Goal: Ask a question

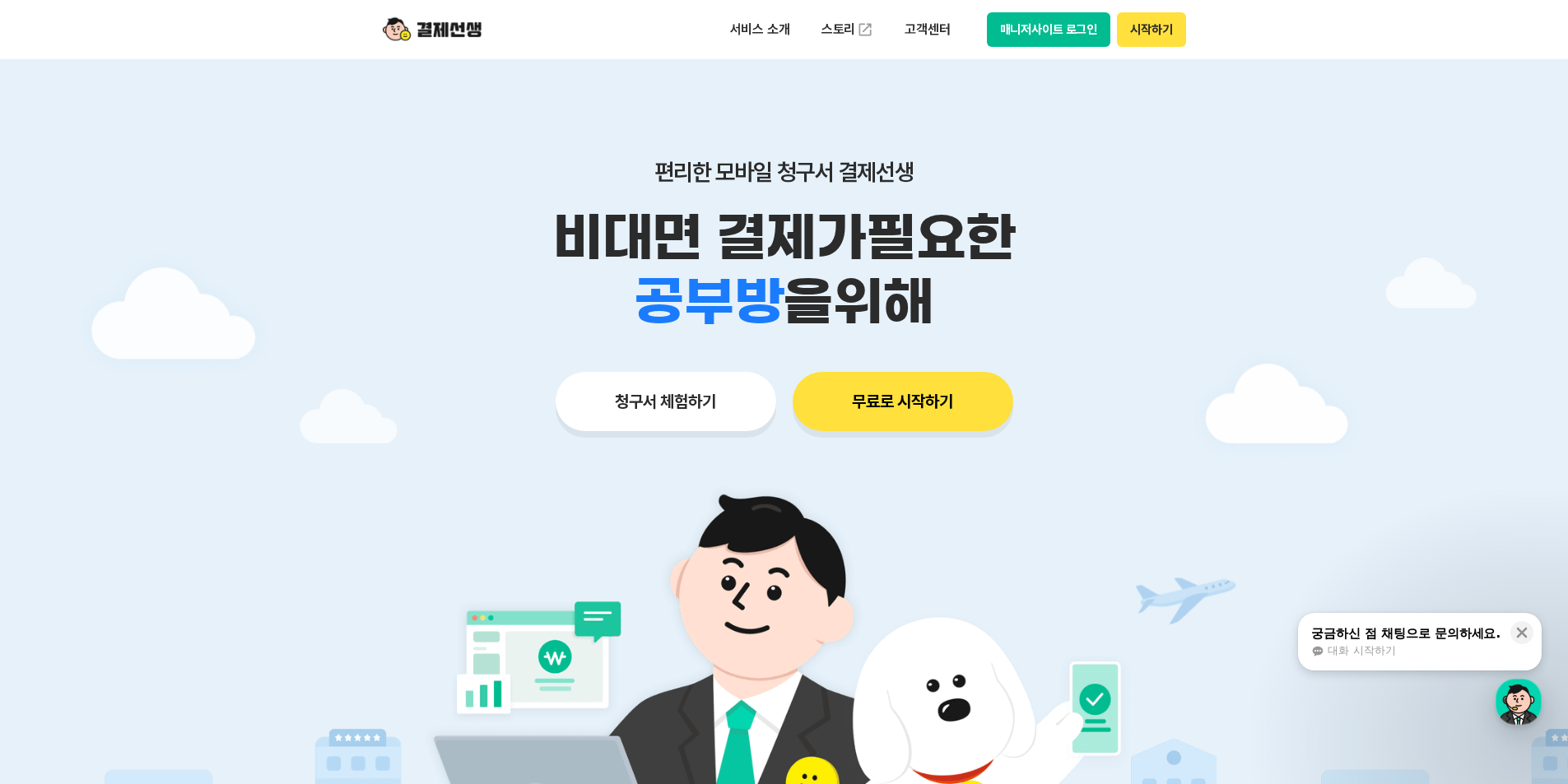
click at [1136, 23] on button "시작하기" at bounding box center [1151, 29] width 69 height 35
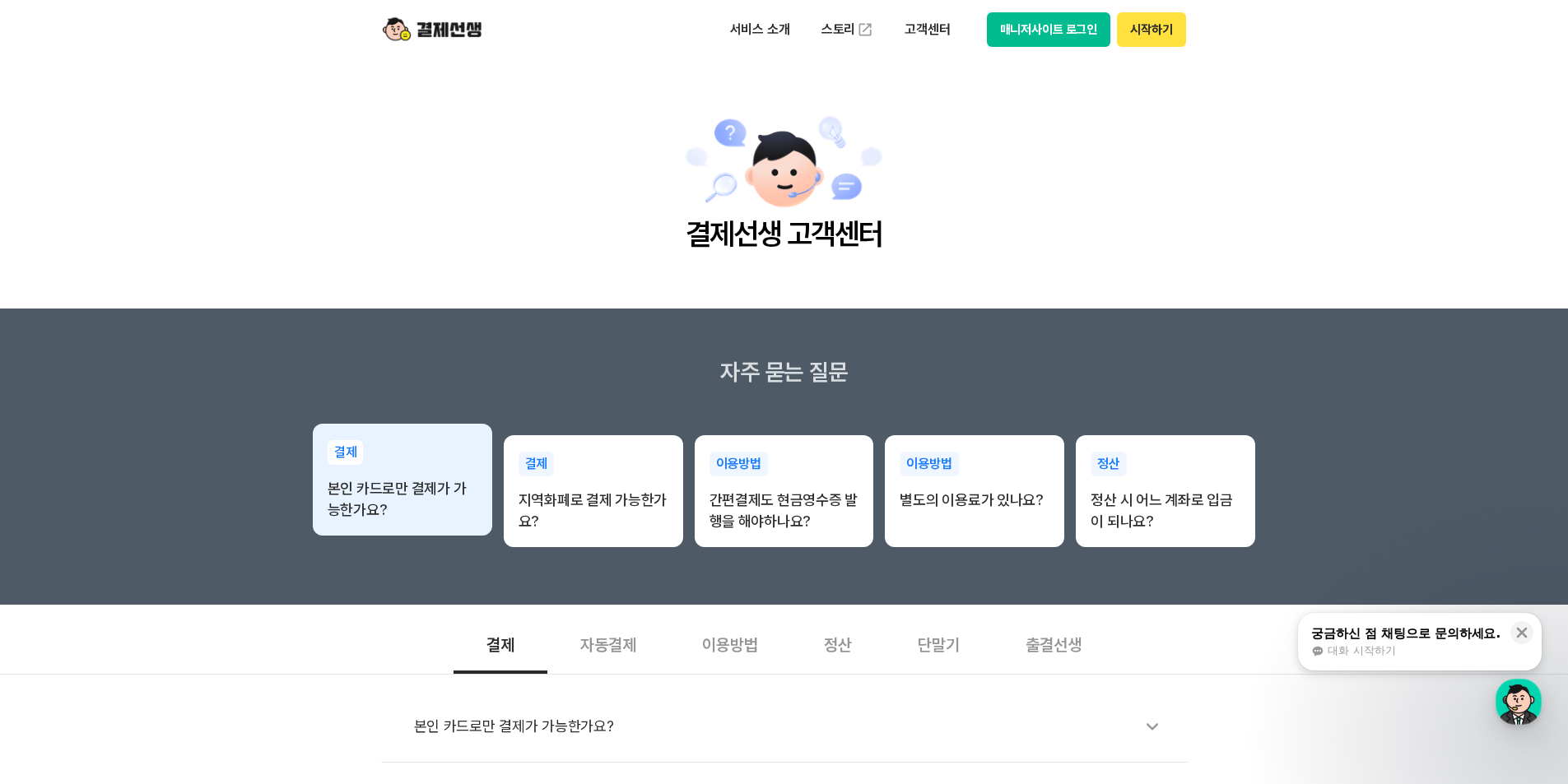
click at [377, 506] on p "본인 카드로만 결제가 가능한가요?" at bounding box center [402, 499] width 150 height 43
click at [456, 494] on p "본인 카드로만 결제가 가능한가요?" at bounding box center [402, 499] width 150 height 43
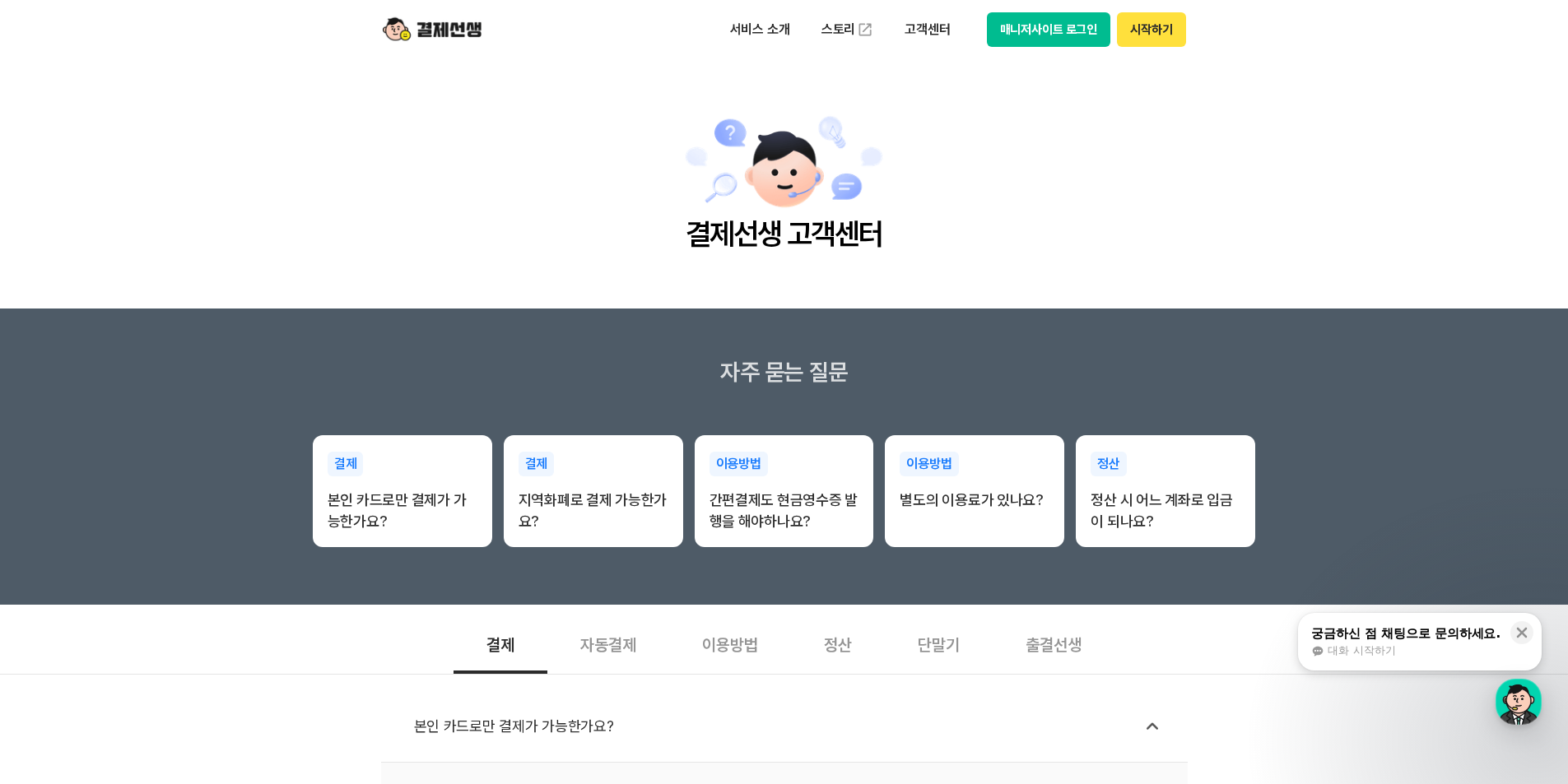
click at [1412, 625] on div "궁금하신 점 채팅으로 문의하세요. 대화 시작하기" at bounding box center [1406, 642] width 193 height 35
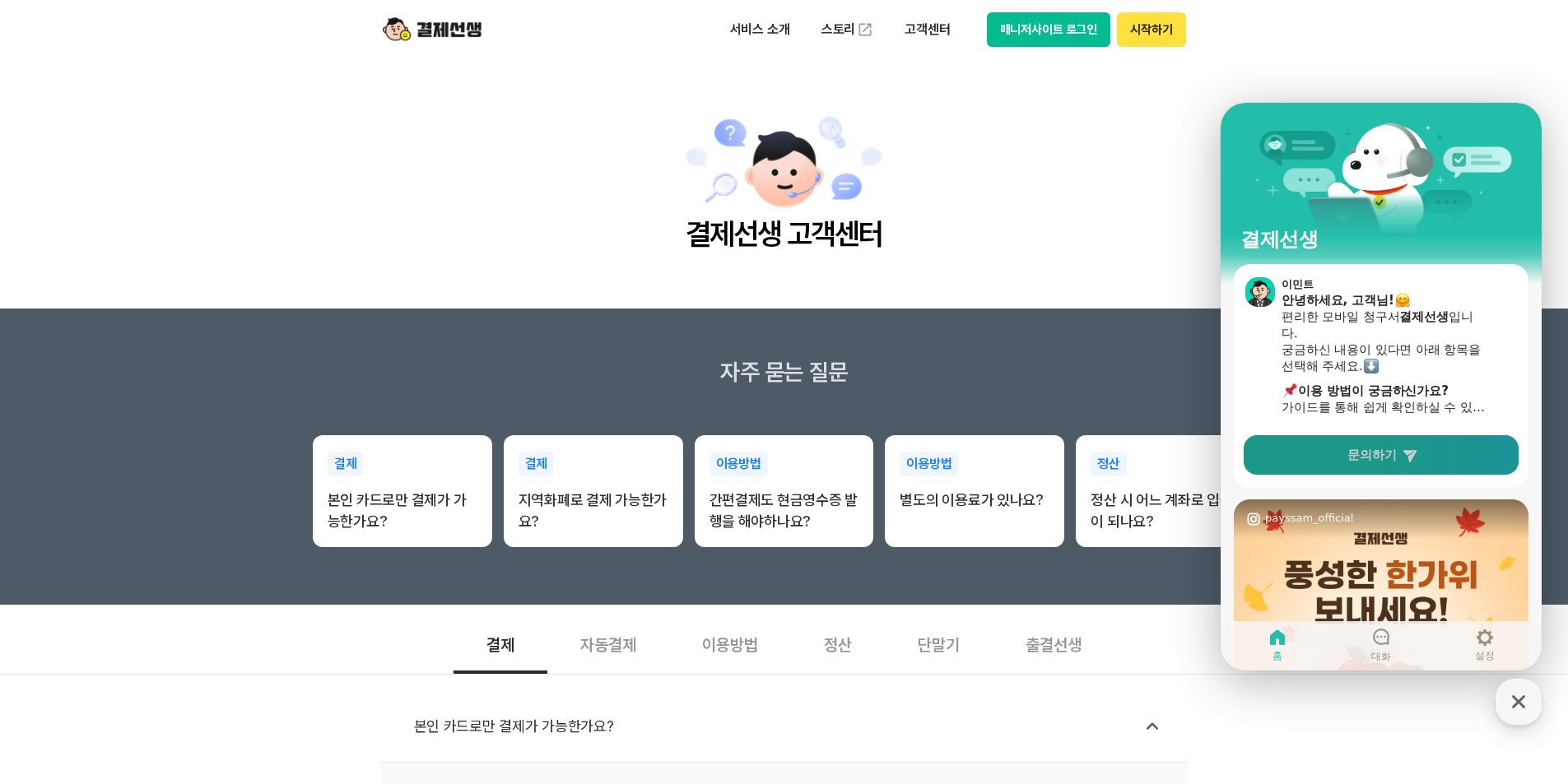
click at [1371, 462] on span "문의하기" at bounding box center [1372, 455] width 50 height 17
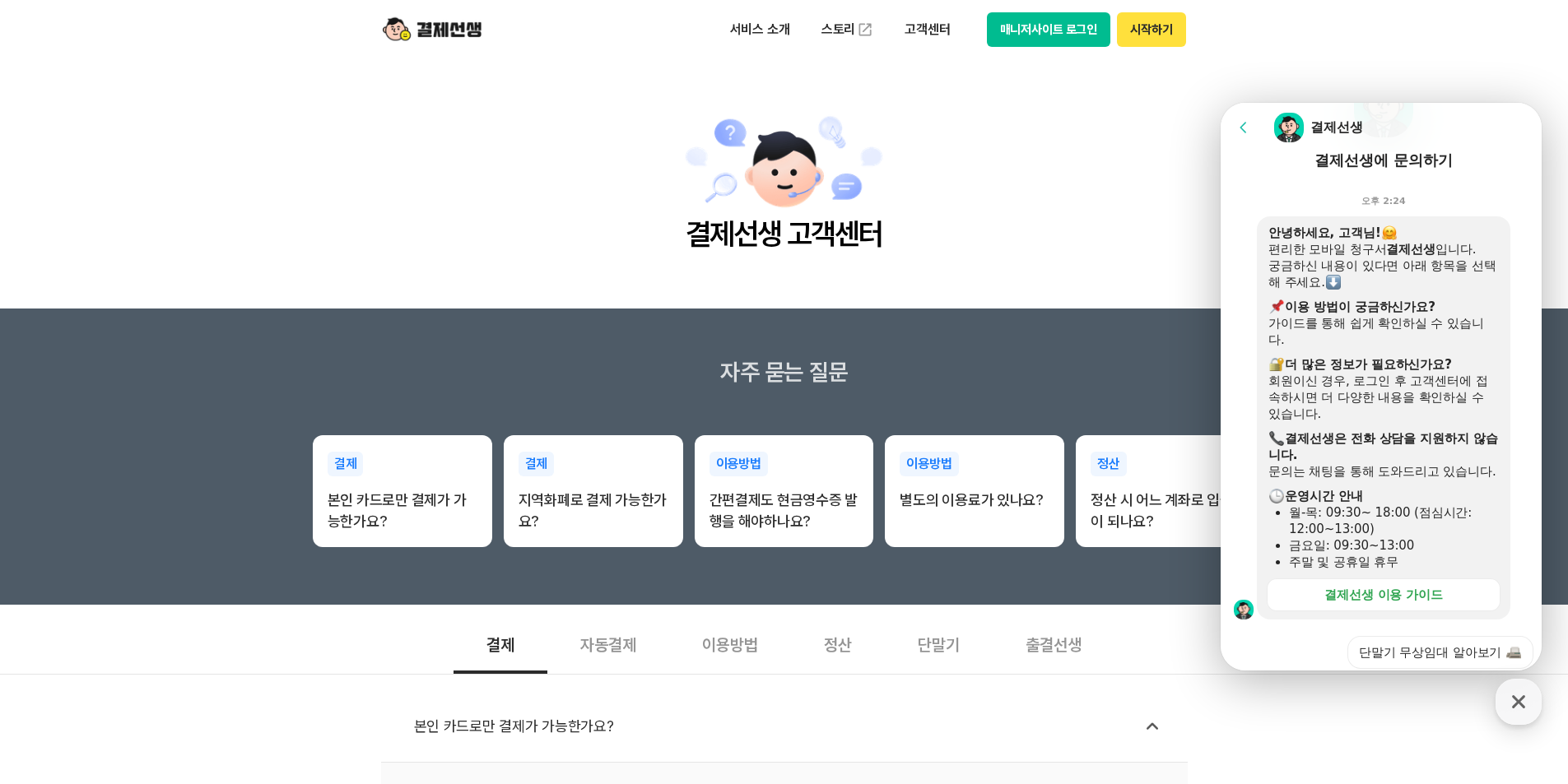
scroll to position [484, 0]
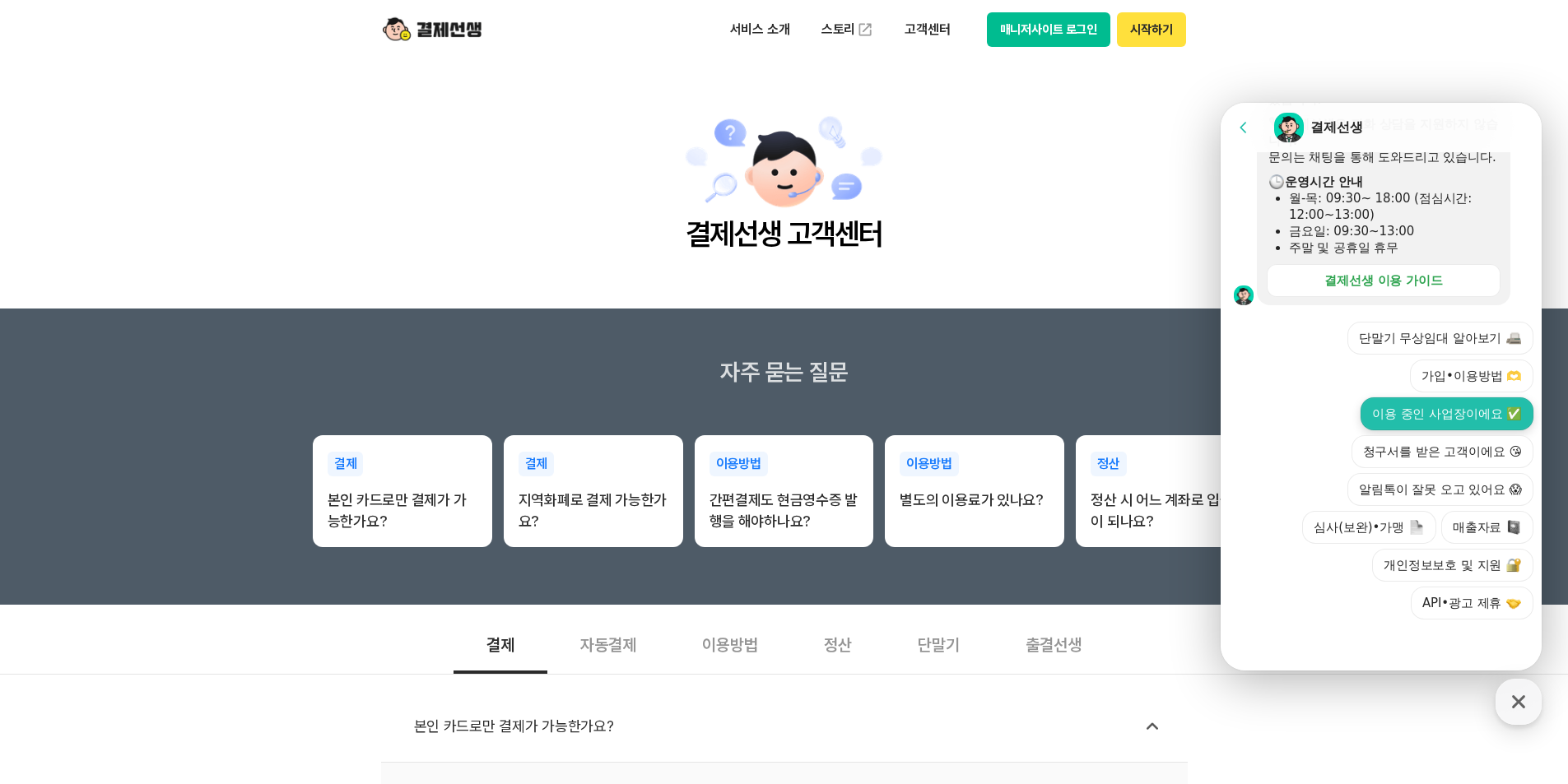
click at [1449, 423] on button "이용 중인 사업장이에요 ✅" at bounding box center [1447, 413] width 173 height 33
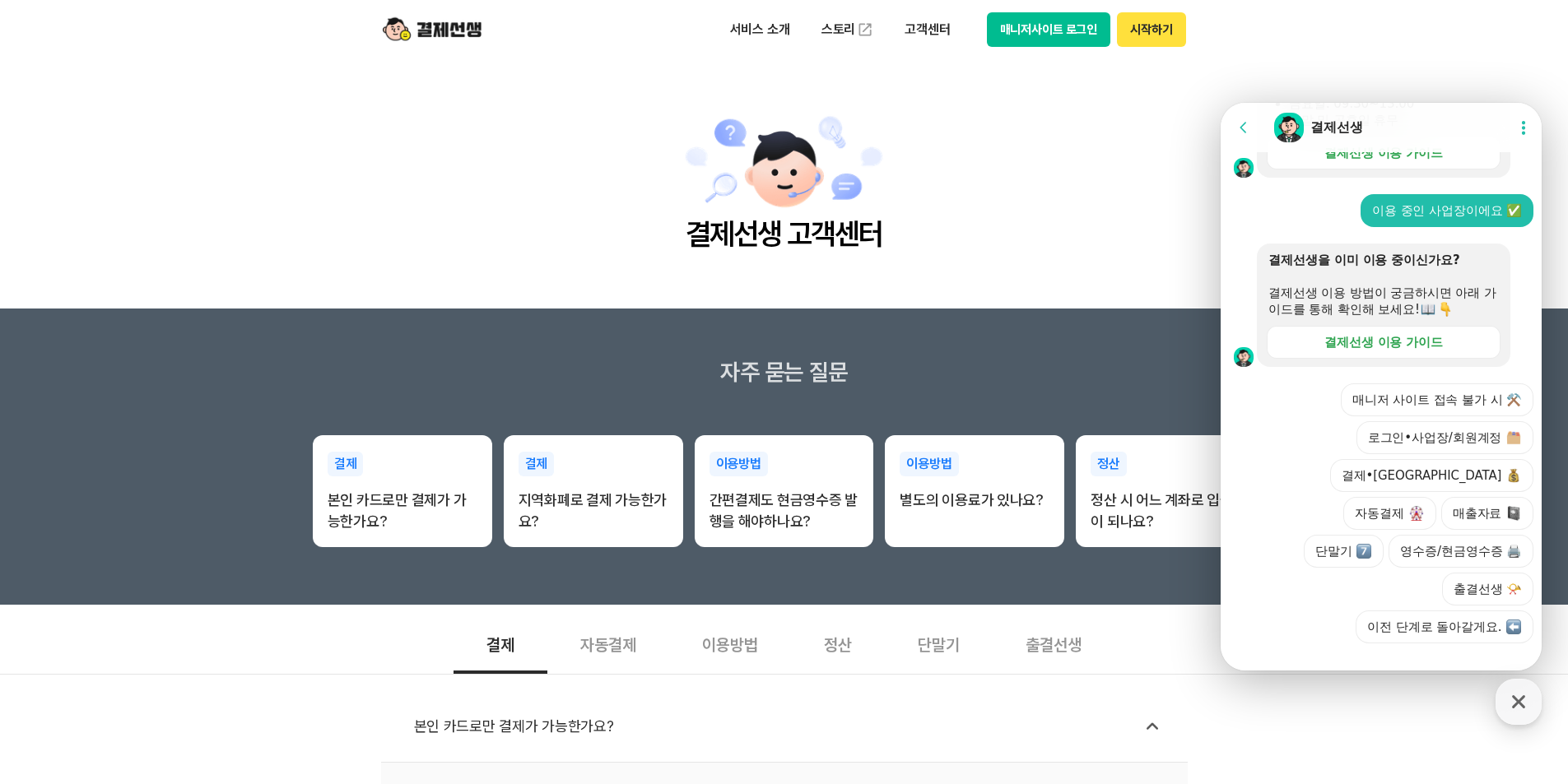
scroll to position [597, 0]
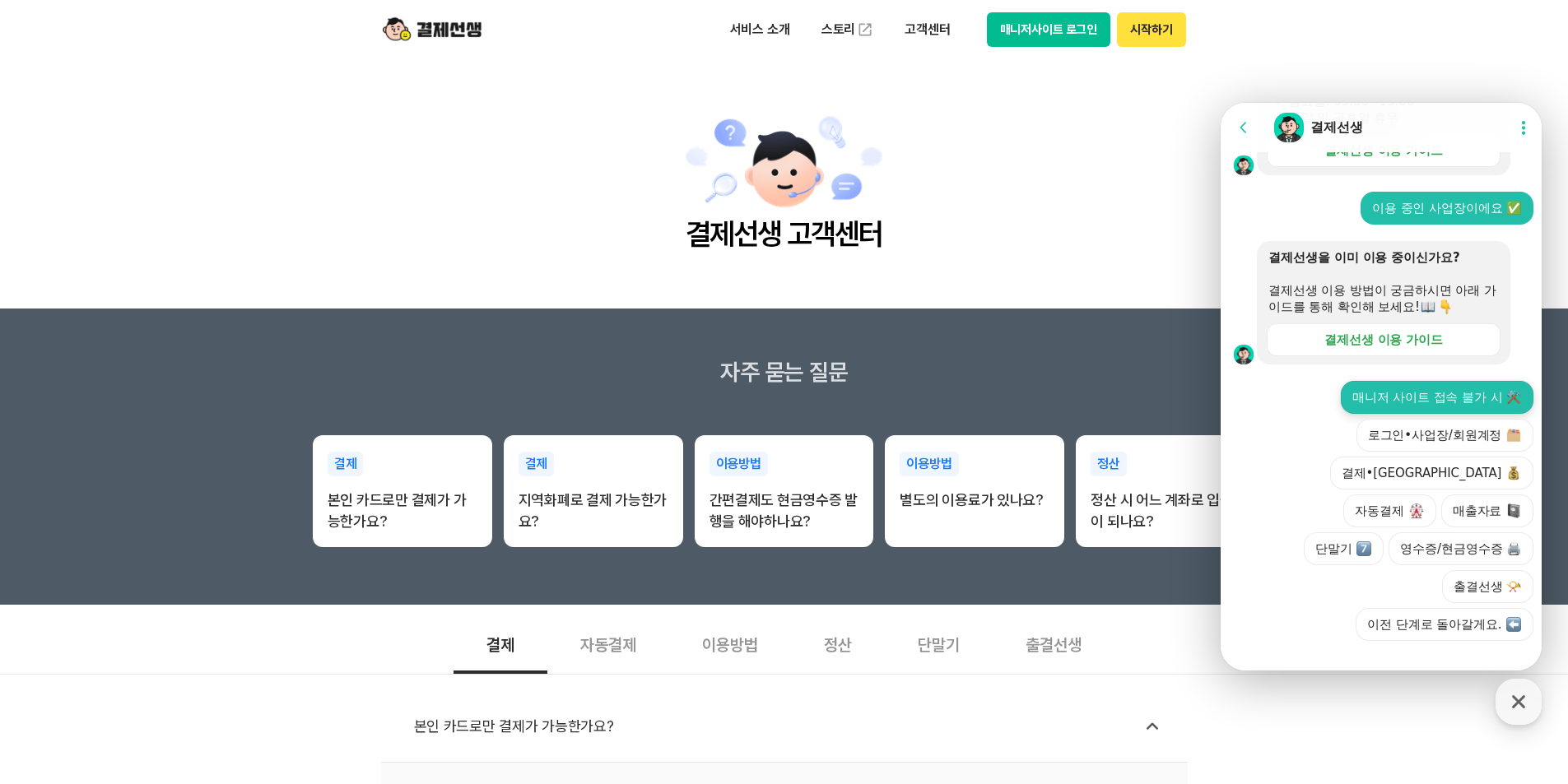
click at [1426, 411] on button "매니저 사이트 접속 불가 시 ⚒️" at bounding box center [1437, 396] width 193 height 33
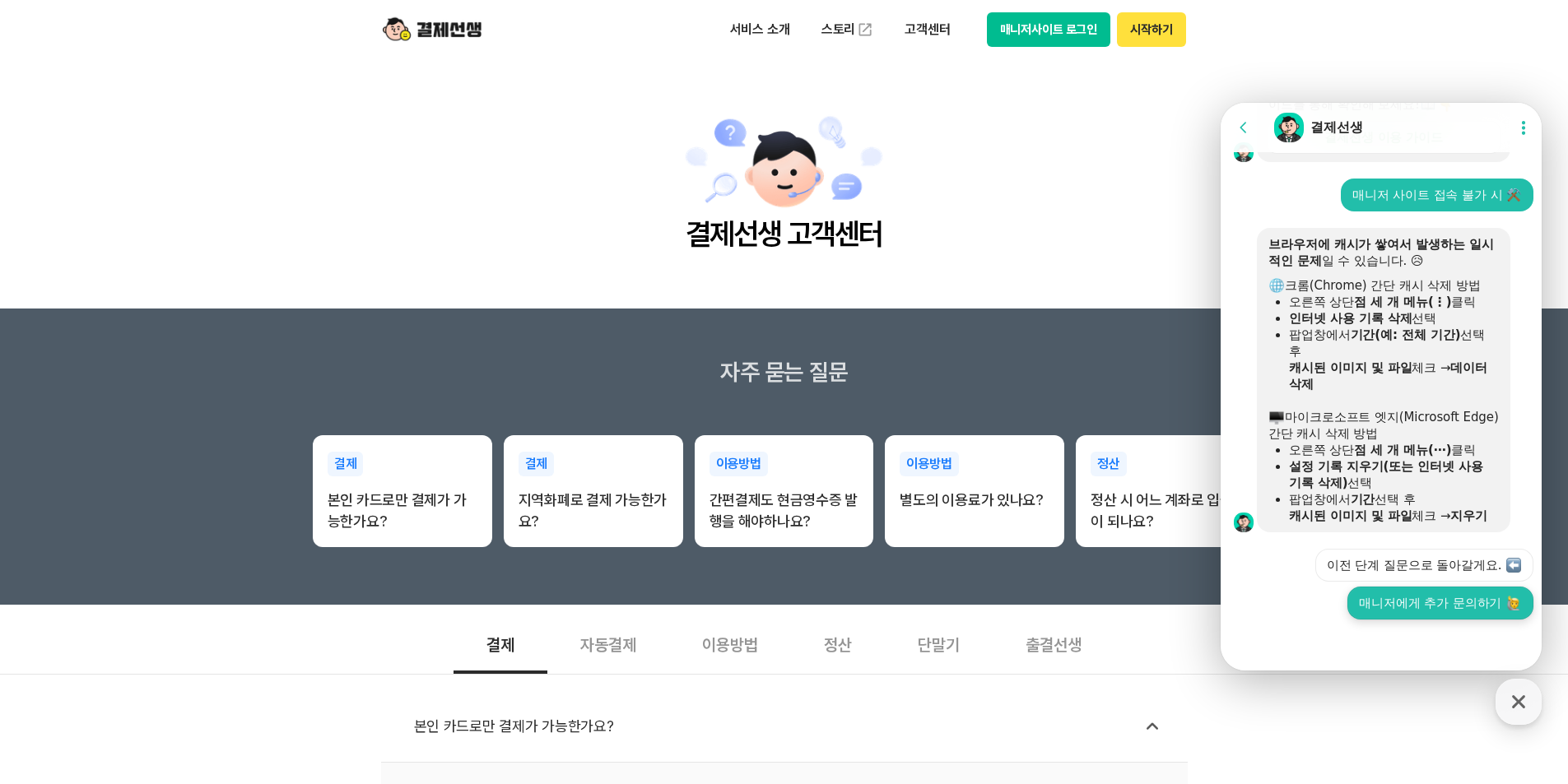
scroll to position [833, 0]
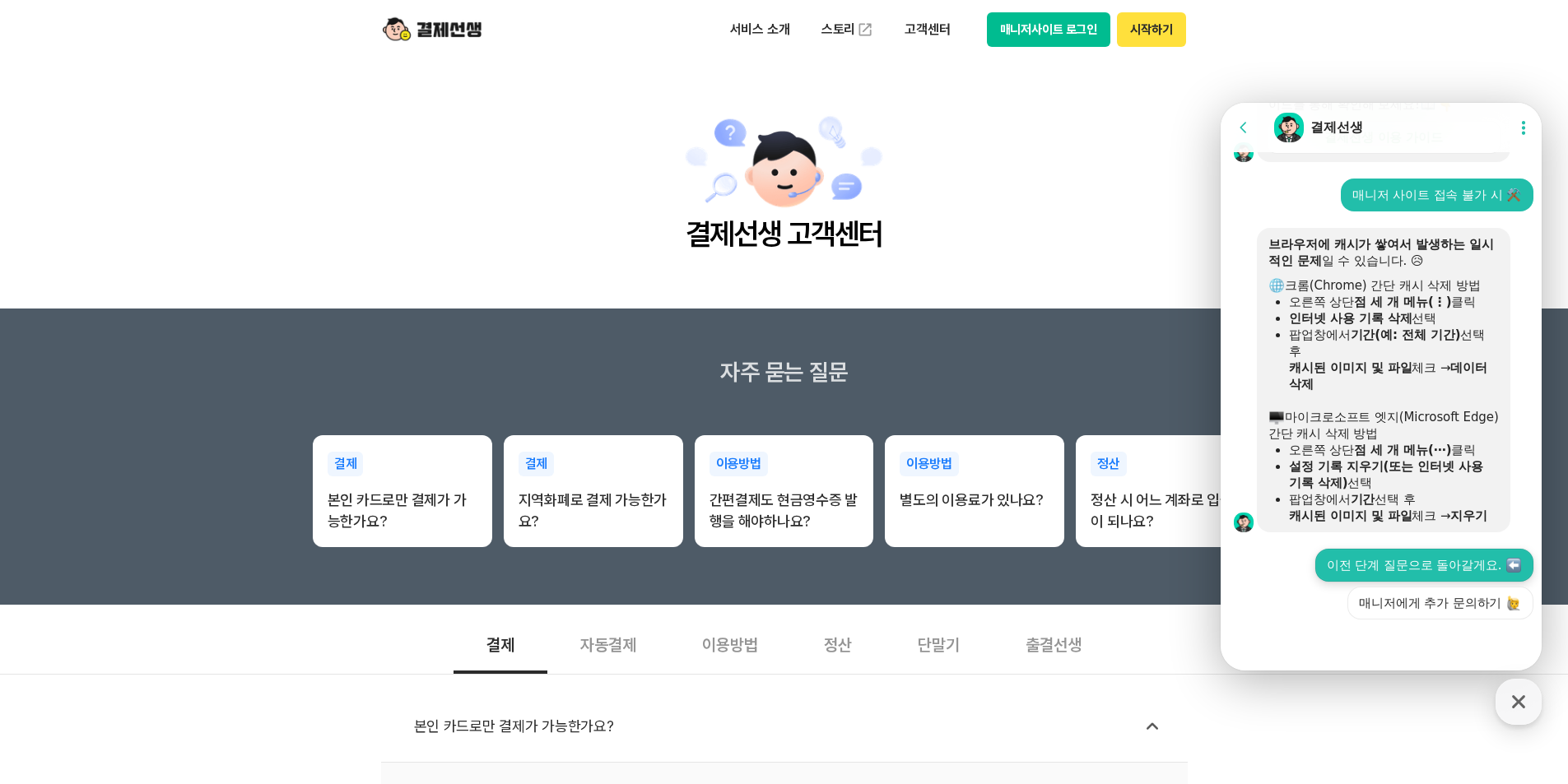
click at [1433, 569] on button "이전 단계 질문으로 돌아갈게요." at bounding box center [1423, 564] width 218 height 33
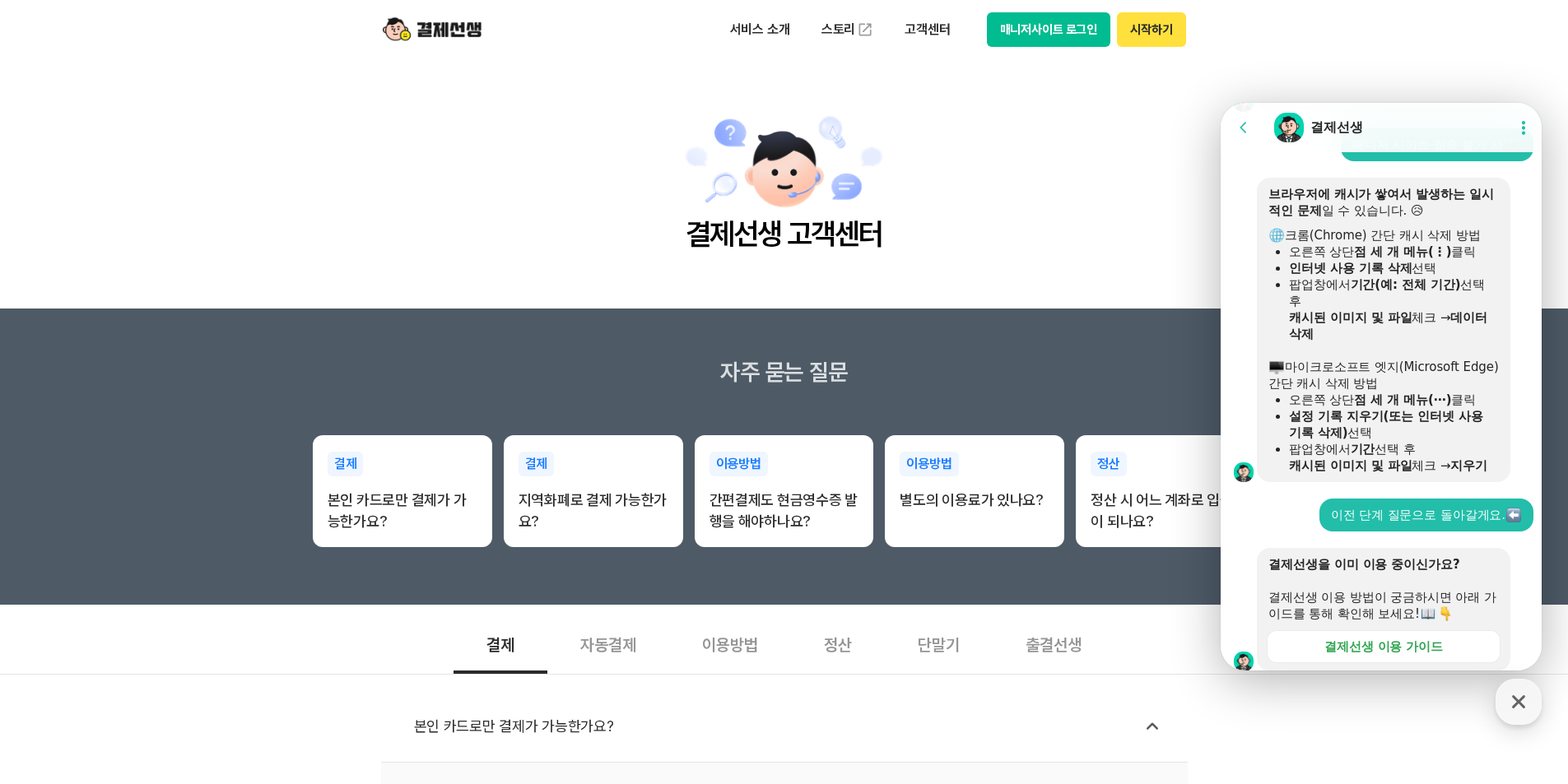
scroll to position [0, 0]
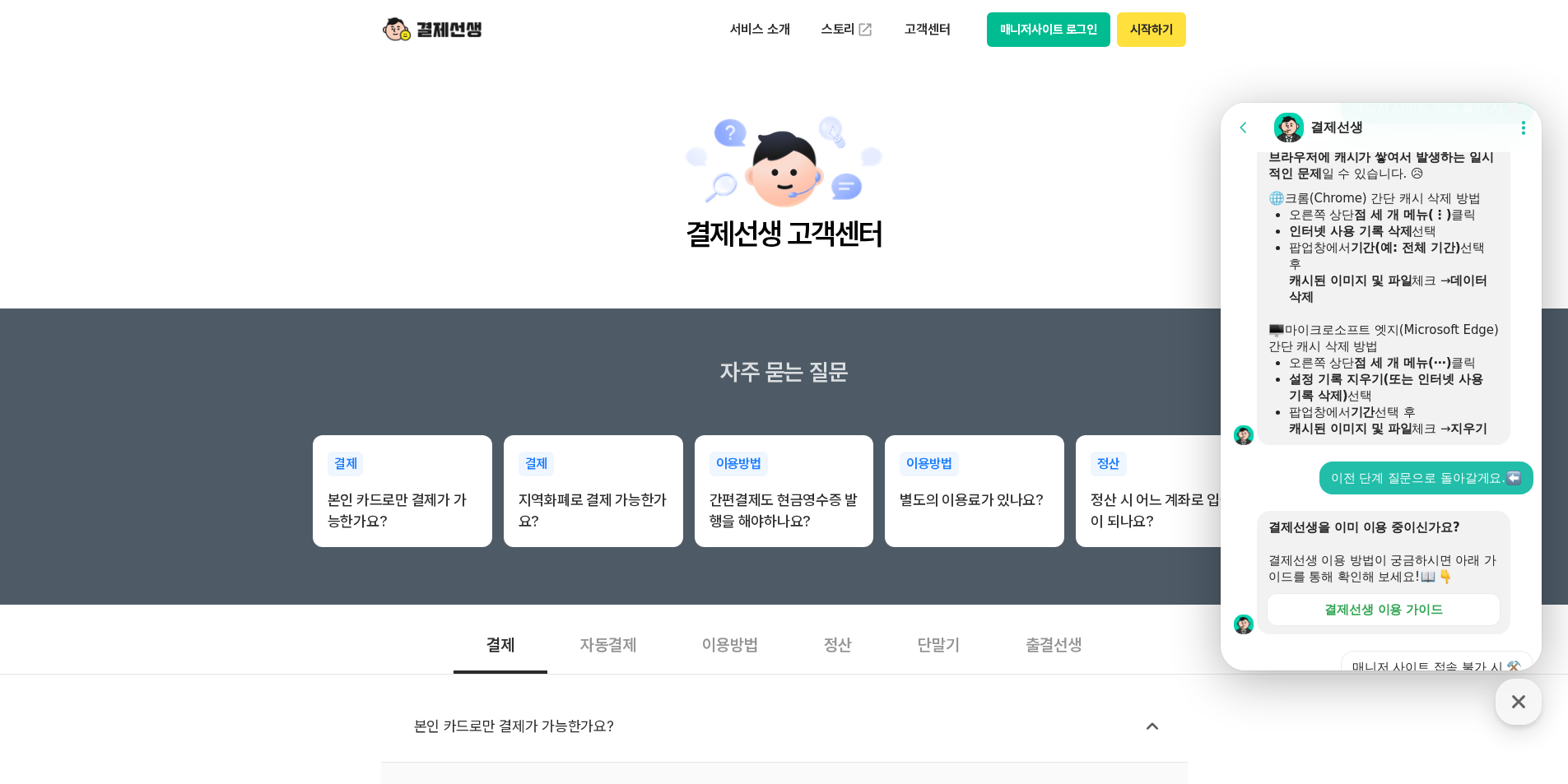
click at [1242, 119] on icon at bounding box center [1243, 127] width 17 height 17
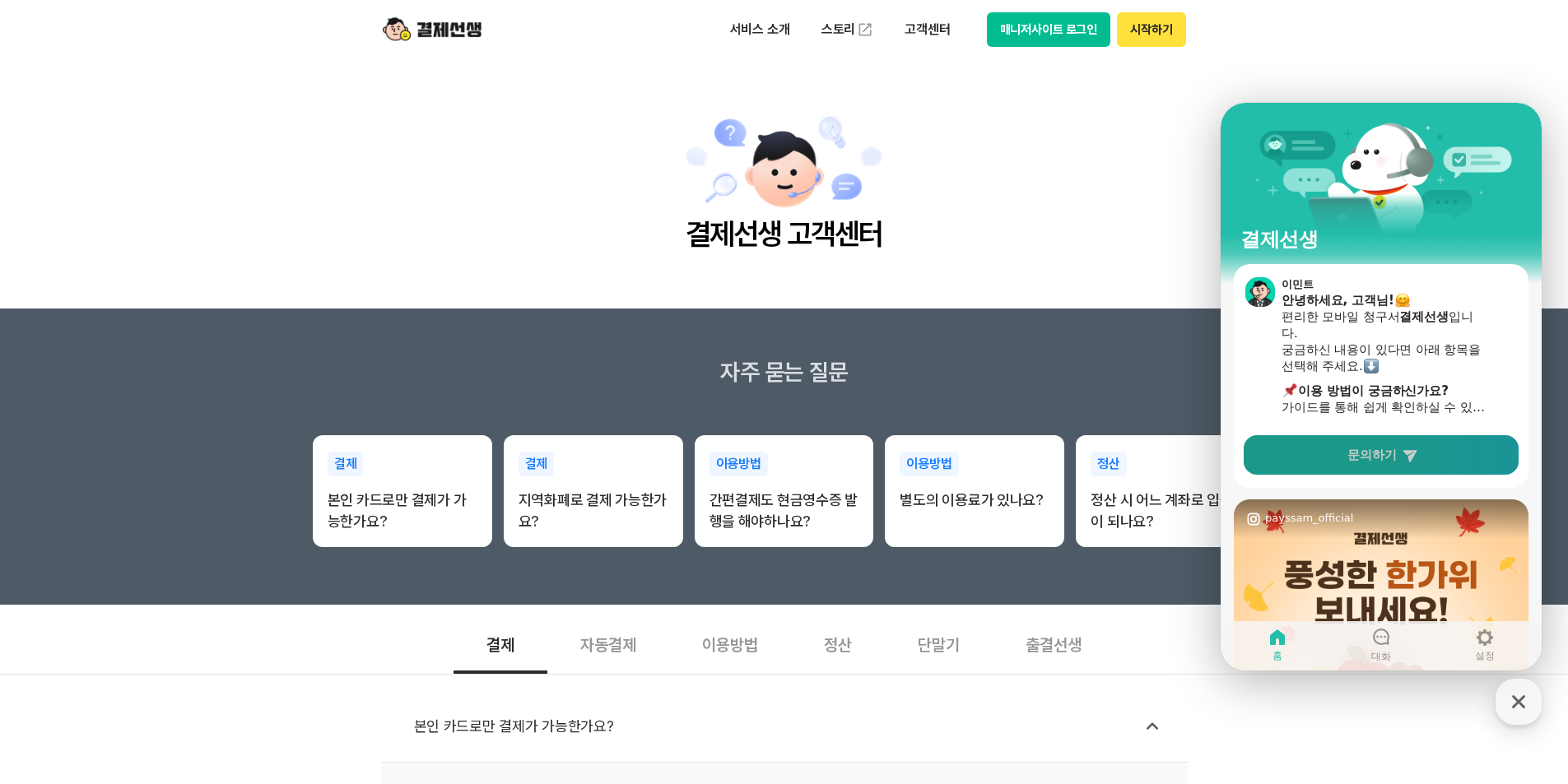
click at [1343, 463] on link "문의하기" at bounding box center [1380, 455] width 275 height 40
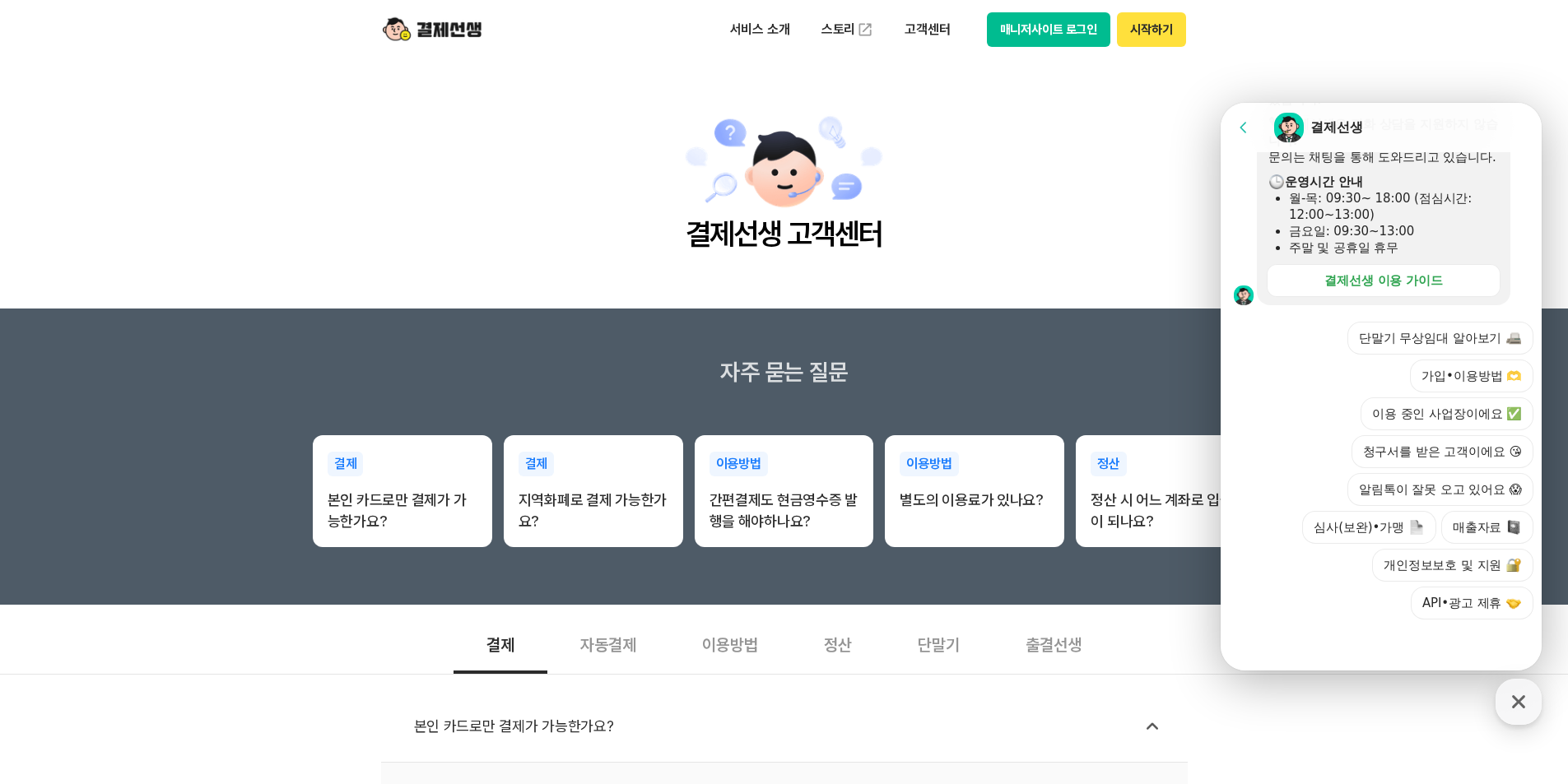
click at [1454, 524] on button "매출자료" at bounding box center [1487, 527] width 92 height 33
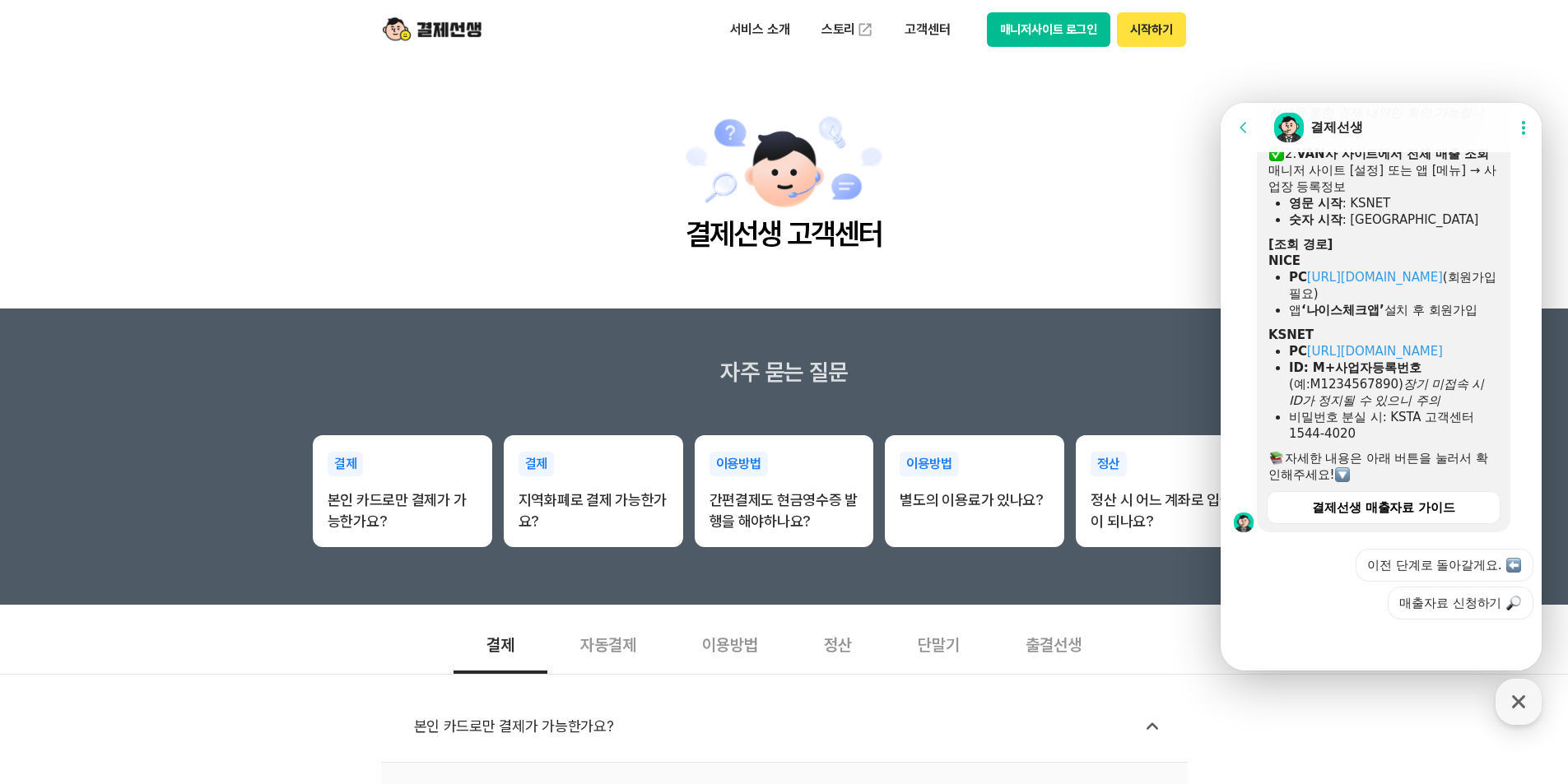
scroll to position [915, 0]
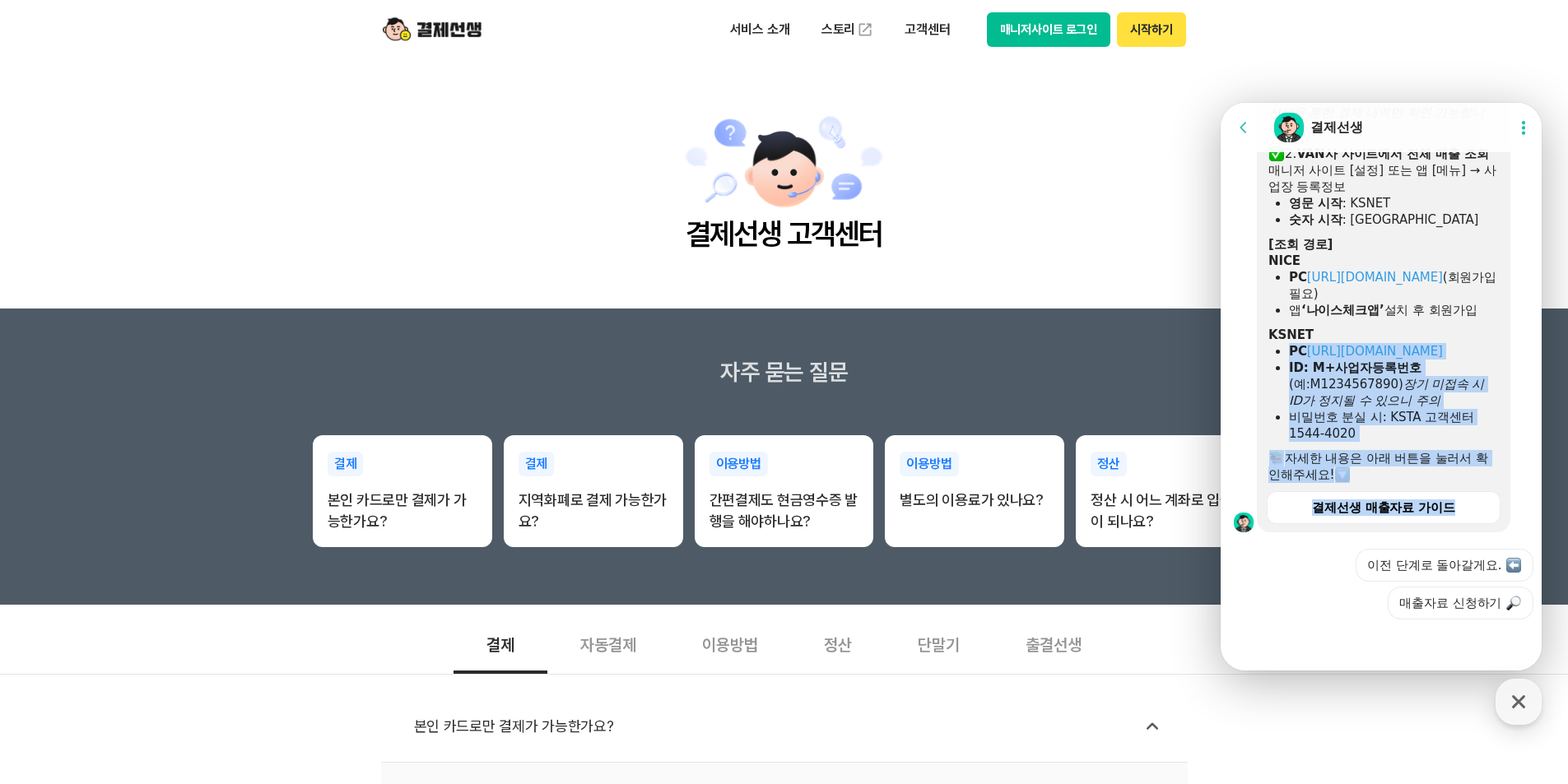
drag, startPoint x: 1319, startPoint y: 436, endPoint x: 1325, endPoint y: 563, distance: 127.1
click at [1325, 563] on div "이전 단계로 돌아갈게요. 매출자료 신청하기" at bounding box center [1396, 583] width 271 height 71
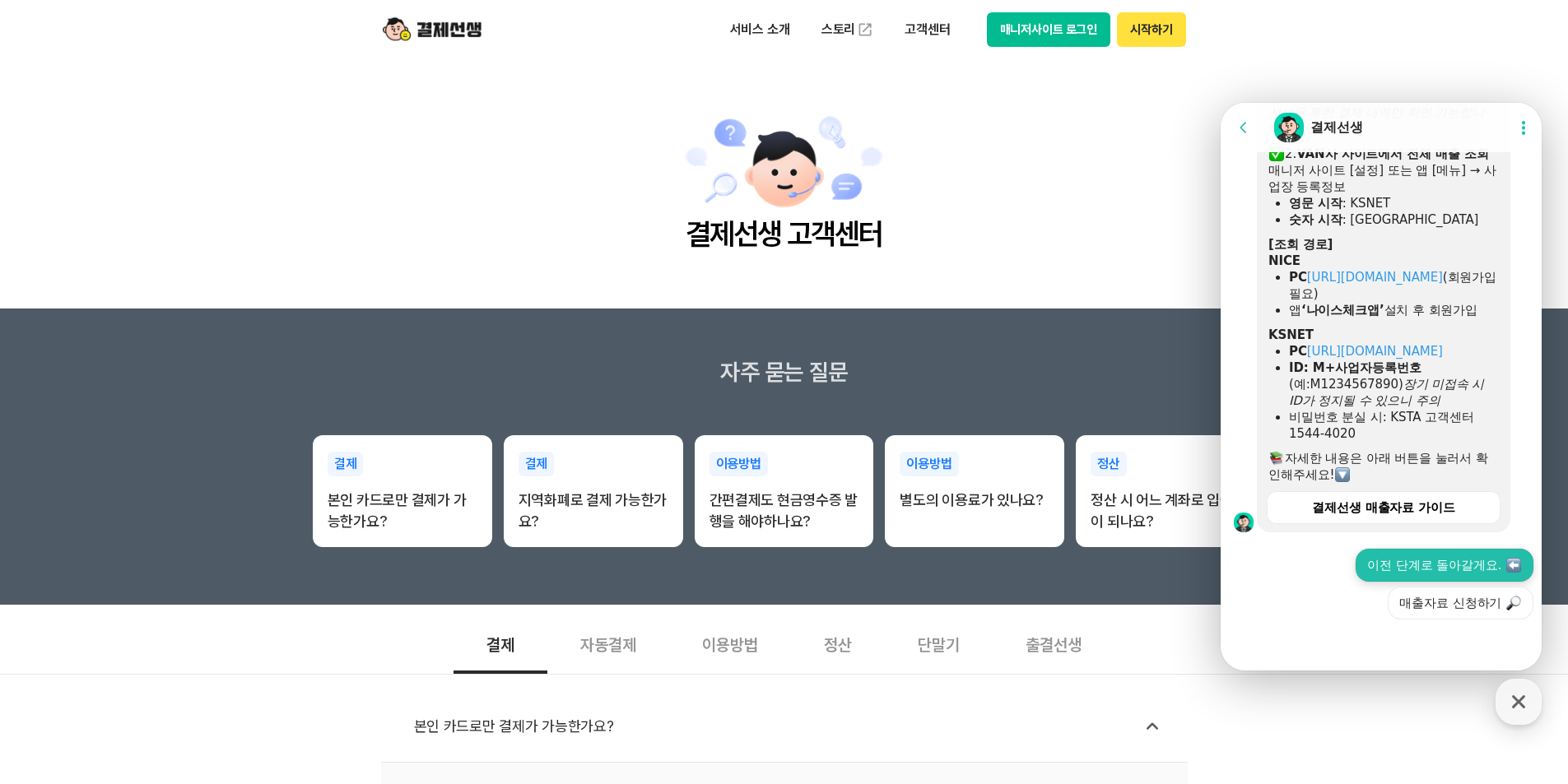
click at [1391, 569] on button "이전 단계로 돌아갈게요." at bounding box center [1444, 564] width 178 height 33
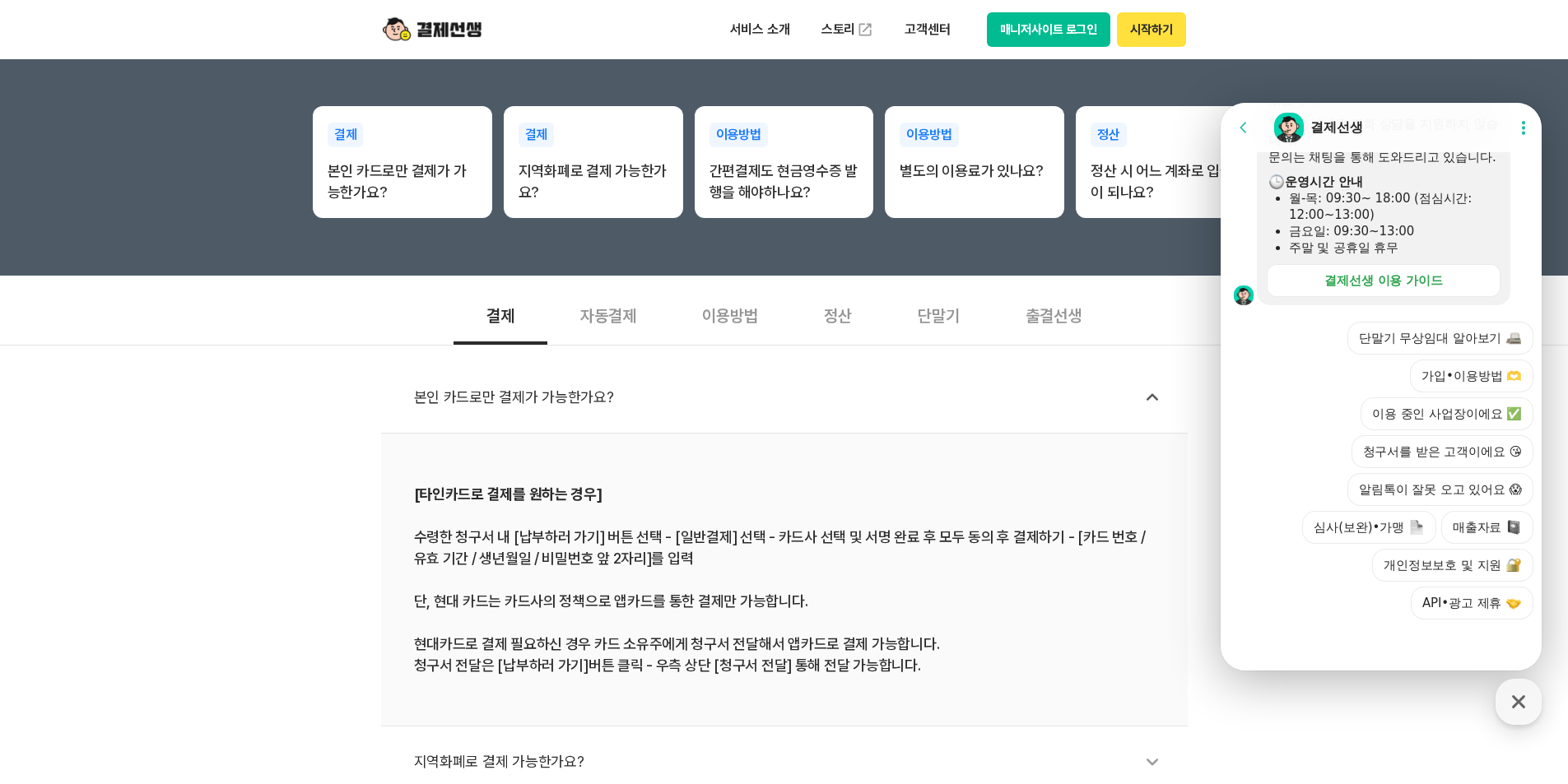
scroll to position [1628, 0]
click at [1409, 414] on button "이용 중인 사업장이에요 ✅" at bounding box center [1447, 413] width 173 height 33
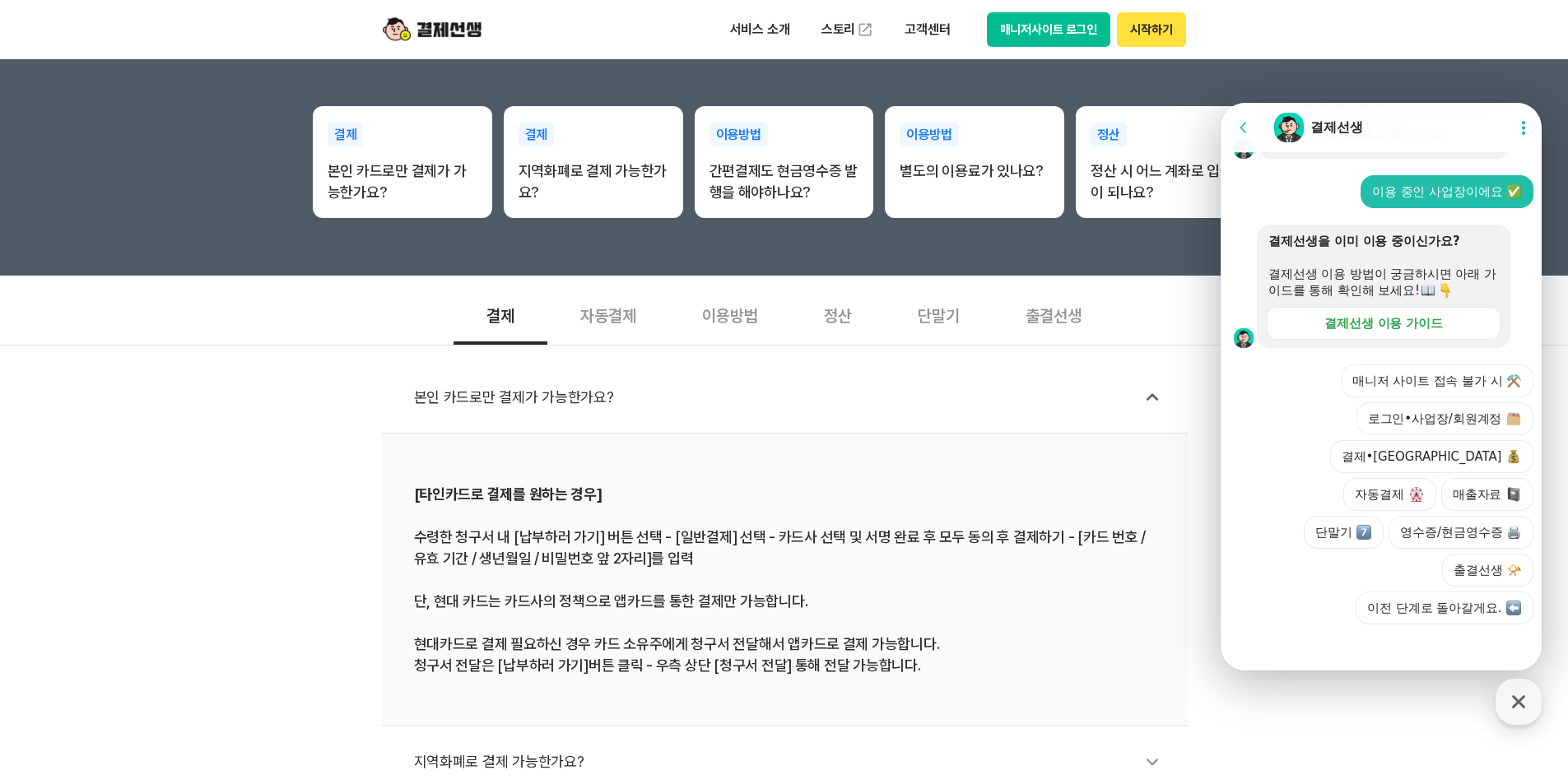
scroll to position [1412, 0]
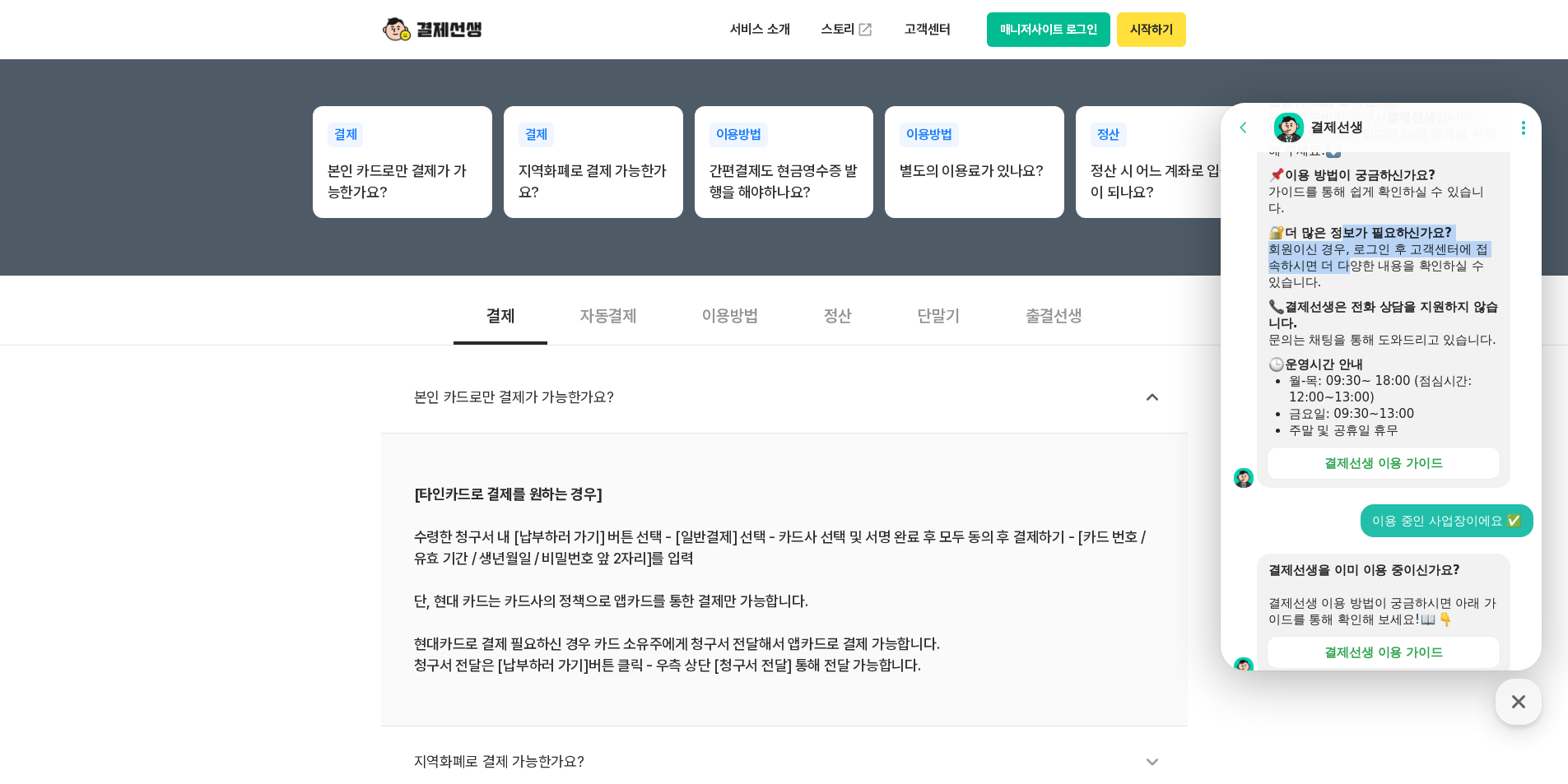
drag, startPoint x: 1340, startPoint y: 241, endPoint x: 1356, endPoint y: 289, distance: 50.6
click at [1356, 289] on div "안녕하세요, 고객님! 편리한 모바일 청구서 결제선생 입니다. 궁금하신 내용이 있다면 아래 항목을 선택해 주세요. ​ 이용 방법이 궁금하신가요?…" at bounding box center [1383, 266] width 231 height 346
